Goal: Task Accomplishment & Management: Manage account settings

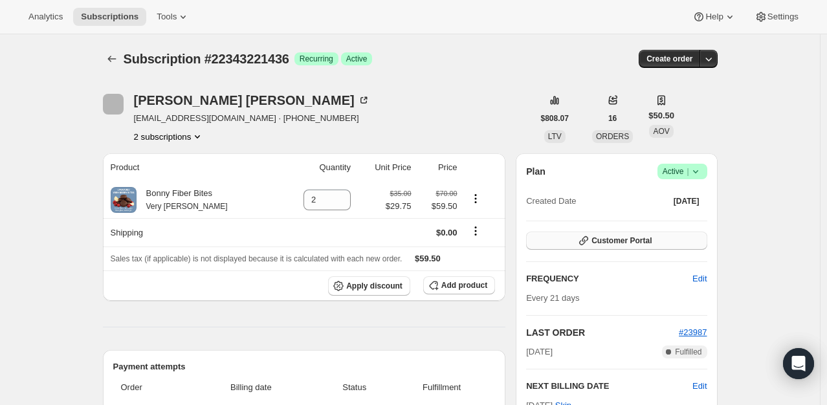
click at [570, 234] on button "Customer Portal" at bounding box center [616, 241] width 181 height 18
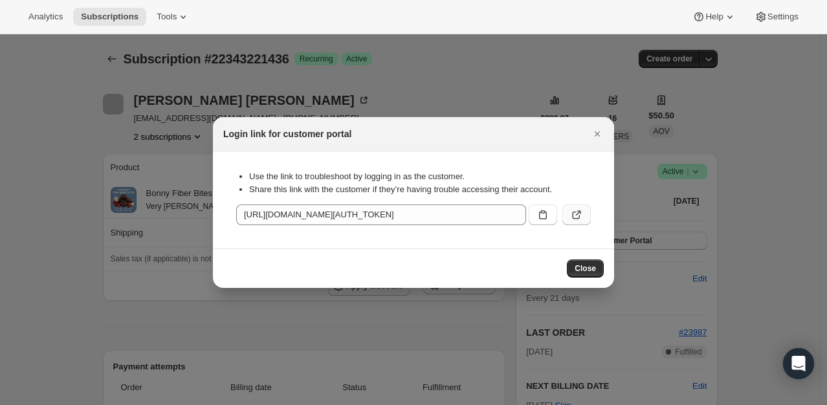
click at [577, 212] on icon ":rc0:" at bounding box center [576, 214] width 13 height 13
click at [598, 135] on icon "Close" at bounding box center [597, 134] width 13 height 13
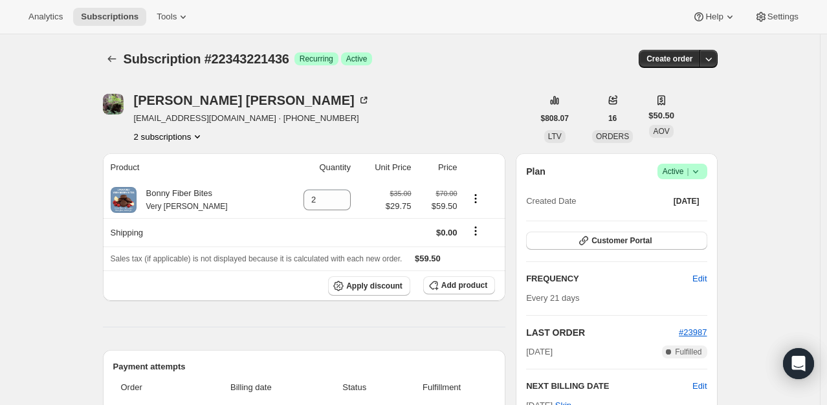
click at [153, 136] on button "2 subscriptions" at bounding box center [169, 136] width 71 height 13
click at [154, 181] on span "22343254204" at bounding box center [154, 182] width 52 height 10
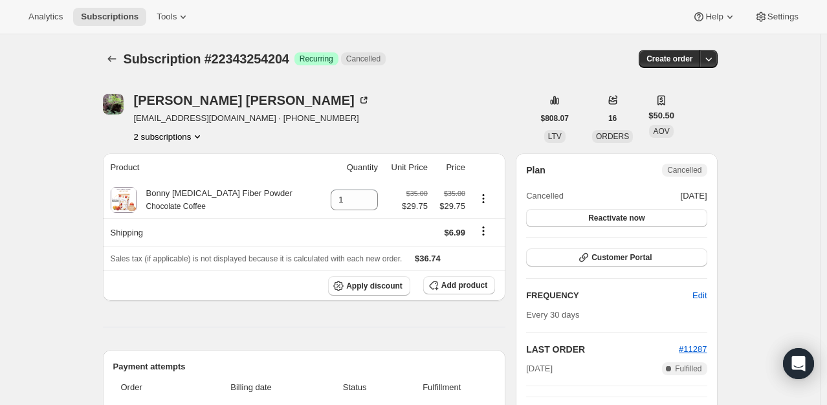
click at [198, 137] on icon "Product actions" at bounding box center [197, 136] width 13 height 13
click at [194, 157] on span "22343221436" at bounding box center [173, 160] width 90 height 13
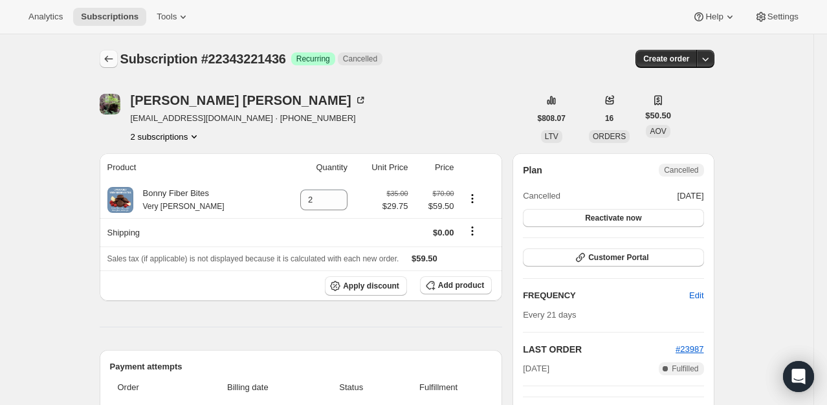
click at [111, 60] on icon "Subscriptions" at bounding box center [108, 58] width 13 height 13
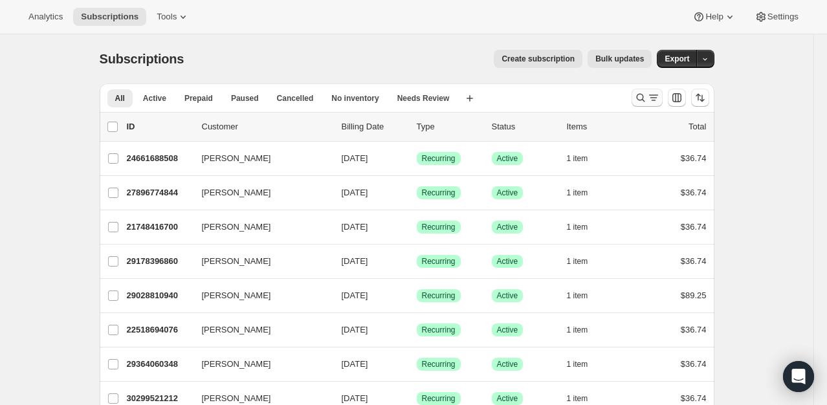
click at [637, 97] on icon "Search and filter results" at bounding box center [640, 97] width 13 height 13
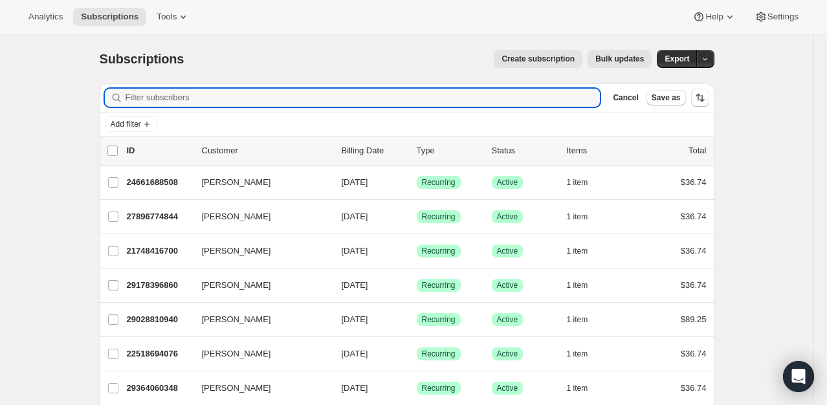
paste input "[EMAIL_ADDRESS][DOMAIN_NAME]"
type input "[EMAIL_ADDRESS][DOMAIN_NAME]"
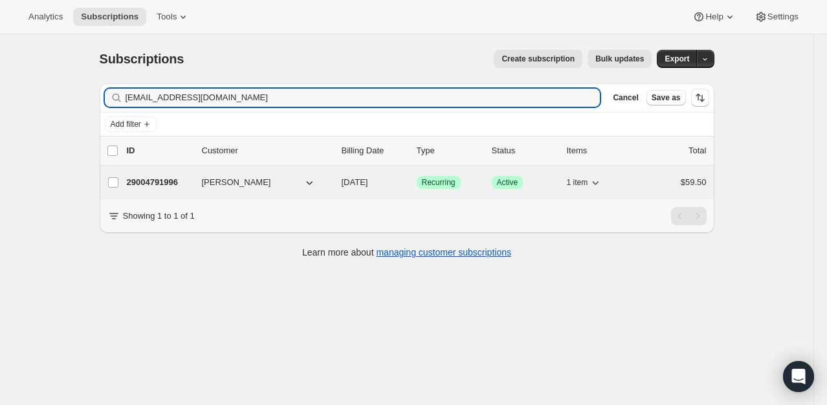
click at [167, 182] on p "29004791996" at bounding box center [159, 182] width 65 height 13
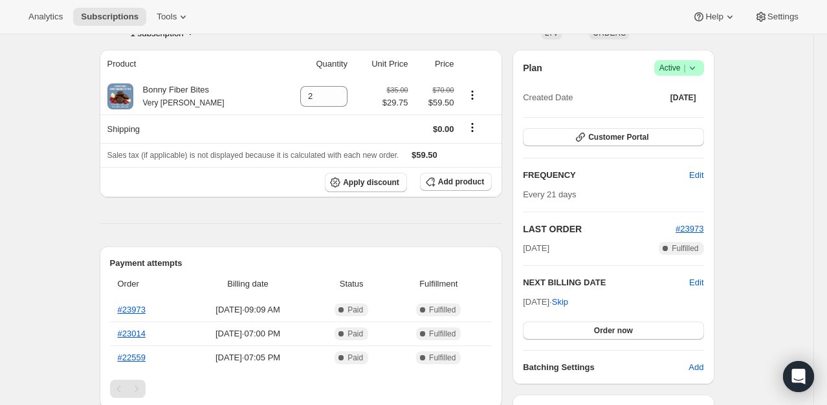
scroll to position [106, 0]
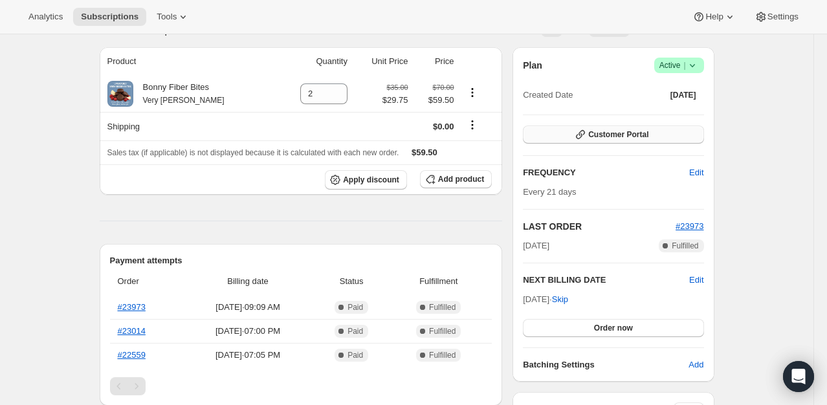
click at [676, 130] on button "Customer Portal" at bounding box center [613, 135] width 181 height 18
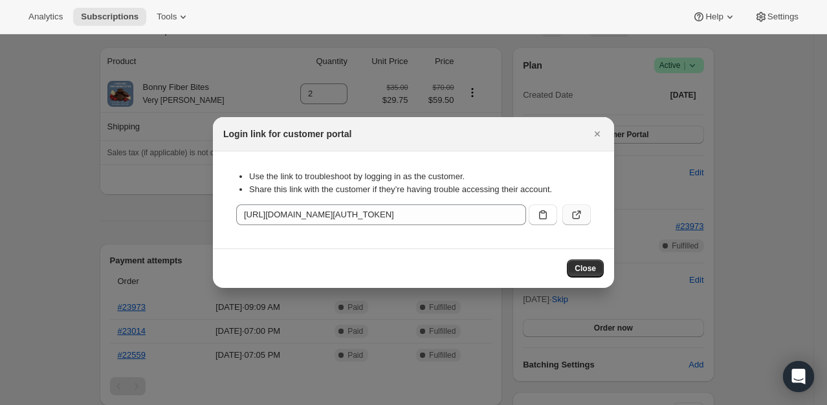
click at [583, 219] on button ":reg:" at bounding box center [577, 215] width 28 height 21
click at [592, 139] on icon "Close" at bounding box center [597, 134] width 13 height 13
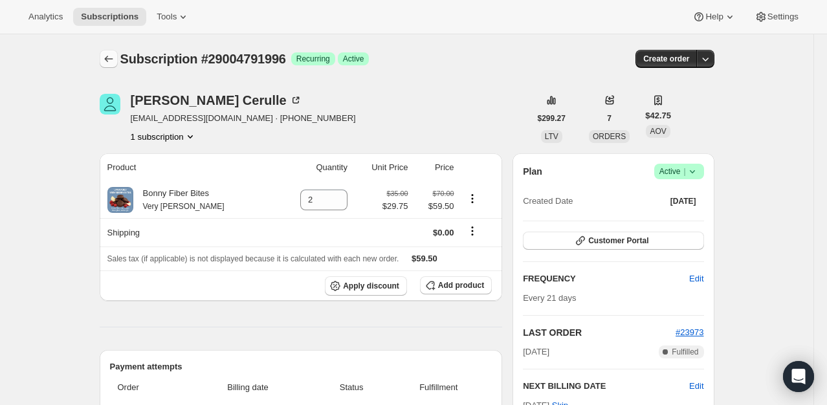
click at [109, 60] on icon "Subscriptions" at bounding box center [108, 58] width 13 height 13
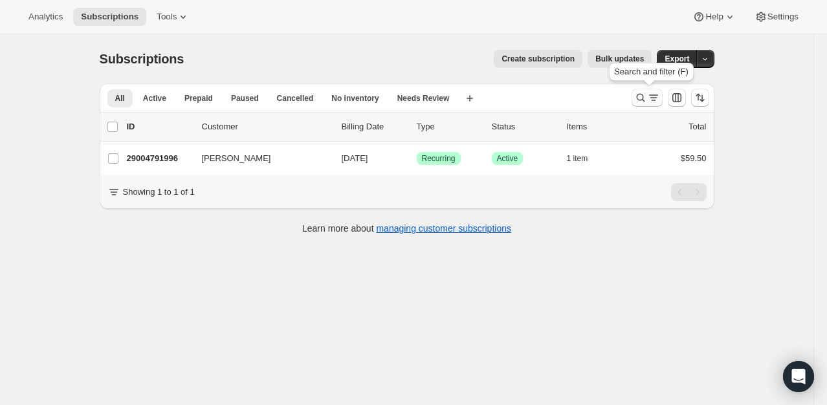
click at [647, 98] on icon "Search and filter results" at bounding box center [640, 97] width 13 height 13
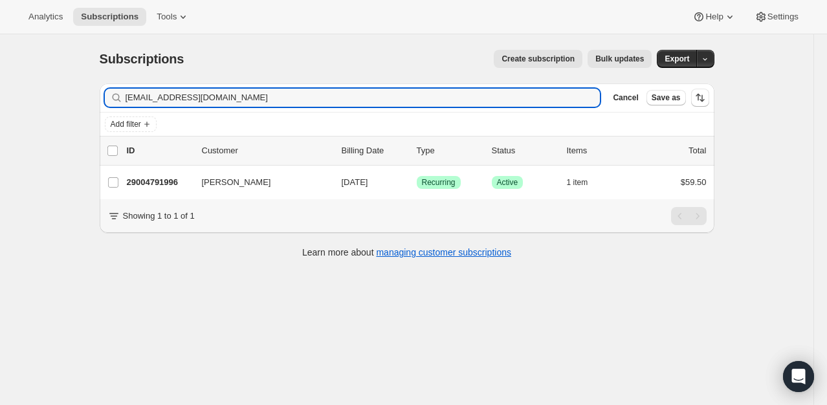
drag, startPoint x: 512, startPoint y: 102, endPoint x: 122, endPoint y: 96, distance: 390.4
click at [122, 96] on div "[EMAIL_ADDRESS][DOMAIN_NAME] Clear" at bounding box center [353, 98] width 496 height 18
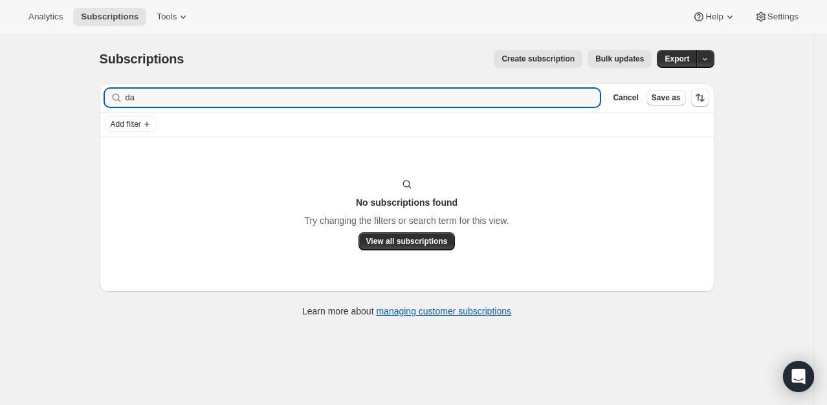
type input "d"
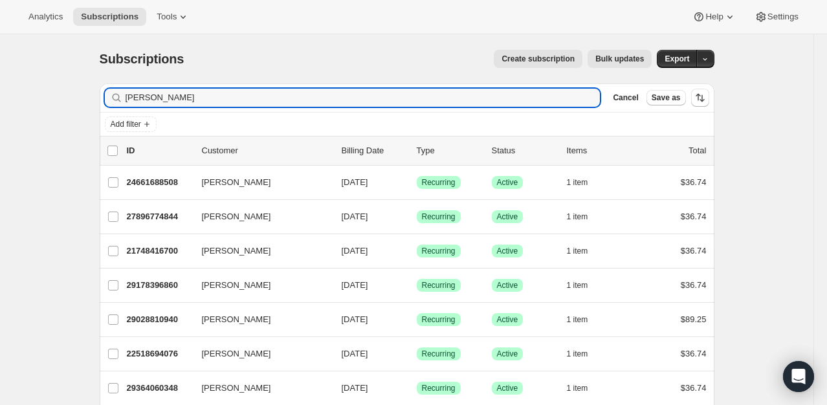
type input "[PERSON_NAME]"
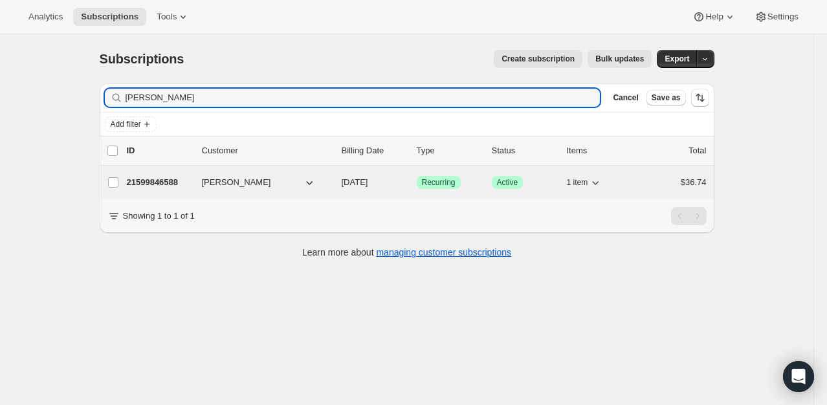
click at [175, 179] on p "21599846588" at bounding box center [159, 182] width 65 height 13
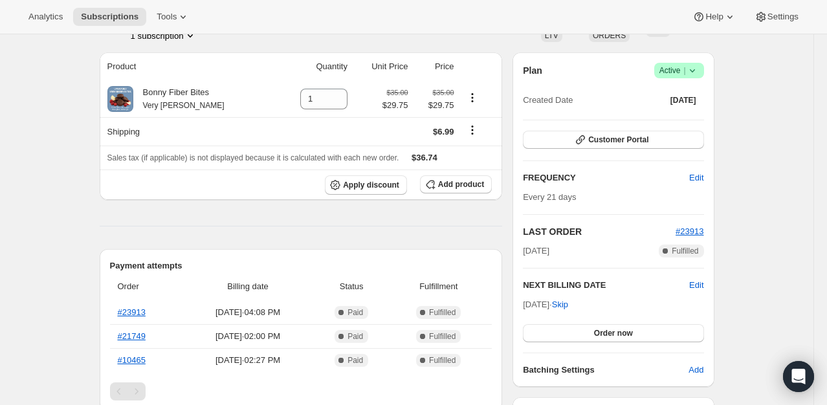
scroll to position [65, 0]
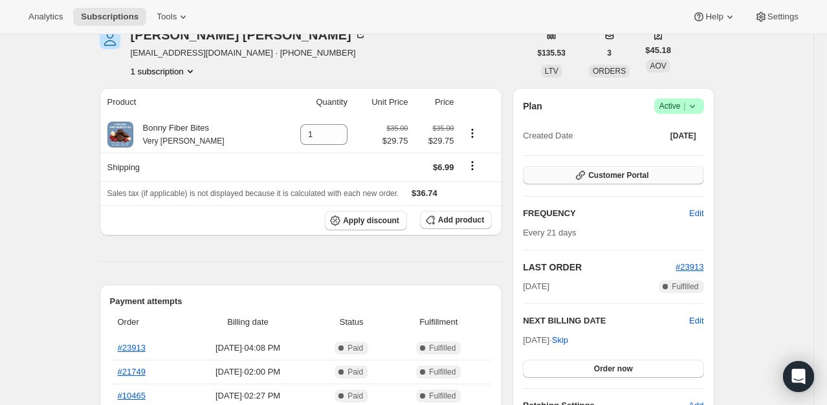
click at [639, 179] on span "Customer Portal" at bounding box center [618, 175] width 60 height 10
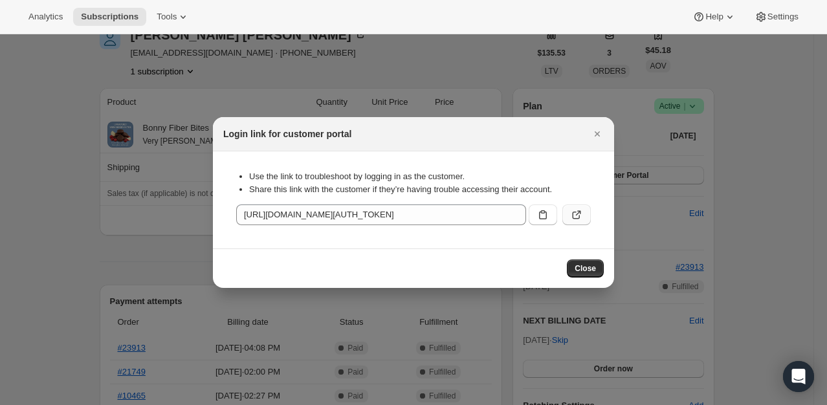
click at [573, 219] on icon ":rs1:" at bounding box center [576, 214] width 13 height 13
click at [574, 210] on icon ":rs1:" at bounding box center [576, 214] width 13 height 13
click at [543, 218] on icon ":rs1:" at bounding box center [543, 214] width 13 height 13
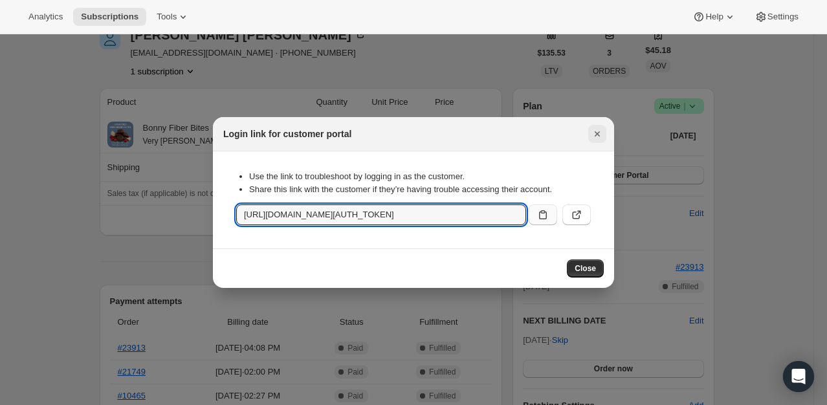
click at [599, 132] on icon "Close" at bounding box center [597, 133] width 5 height 5
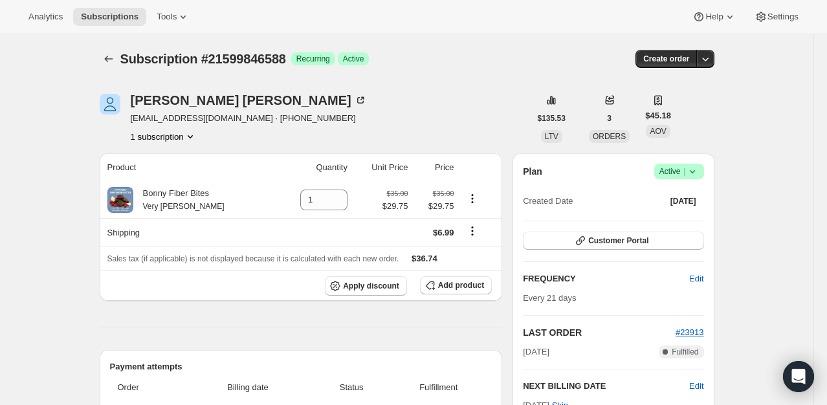
scroll to position [65, 0]
